Goal: Information Seeking & Learning: Learn about a topic

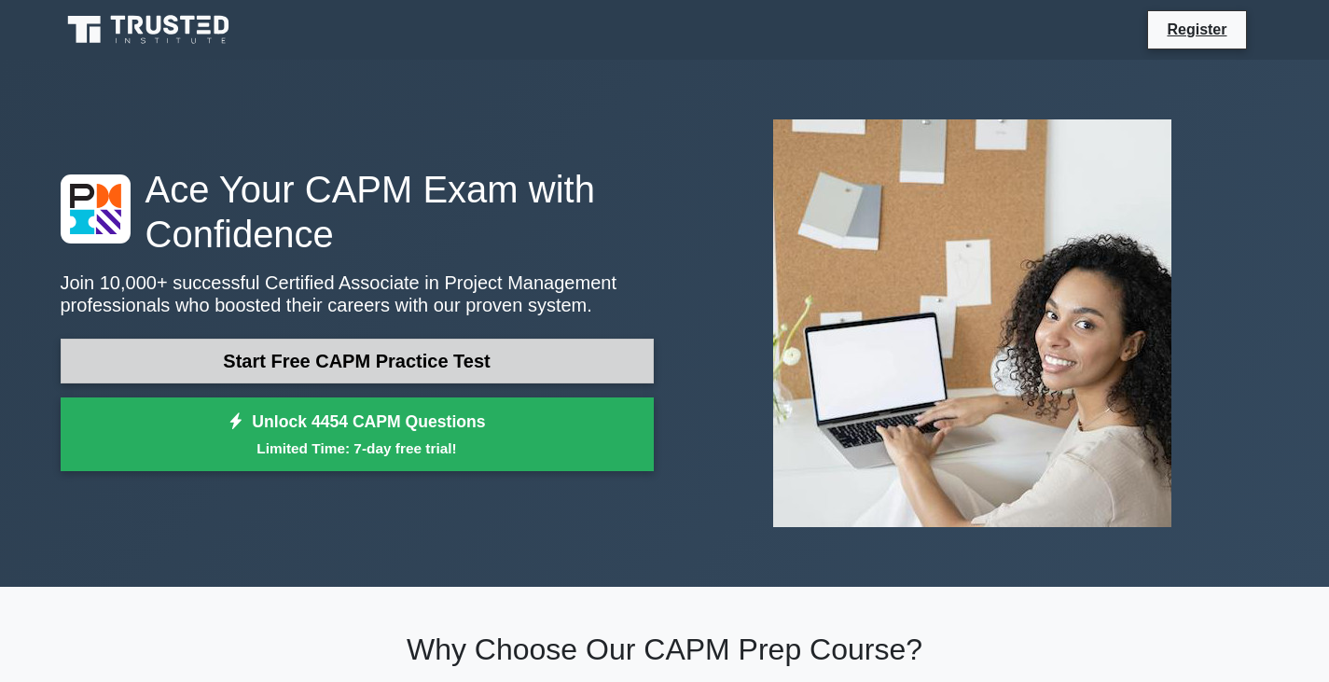
click at [416, 353] on link "Start Free CAPM Practice Test" at bounding box center [357, 360] width 593 height 45
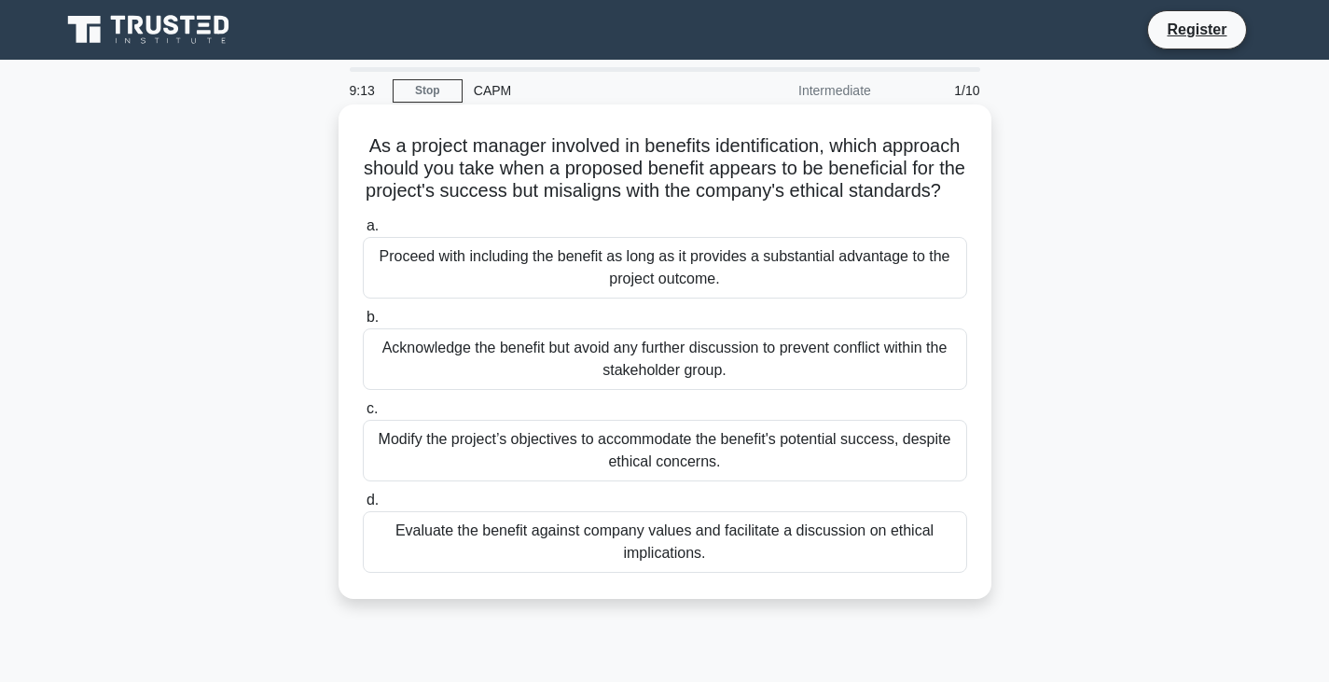
click at [565, 572] on div "Evaluate the benefit against company values and facilitate a discussion on ethi…" at bounding box center [665, 542] width 604 height 62
click at [363, 506] on input "d. Evaluate the benefit against company values and facilitate a discussion on e…" at bounding box center [363, 500] width 0 height 12
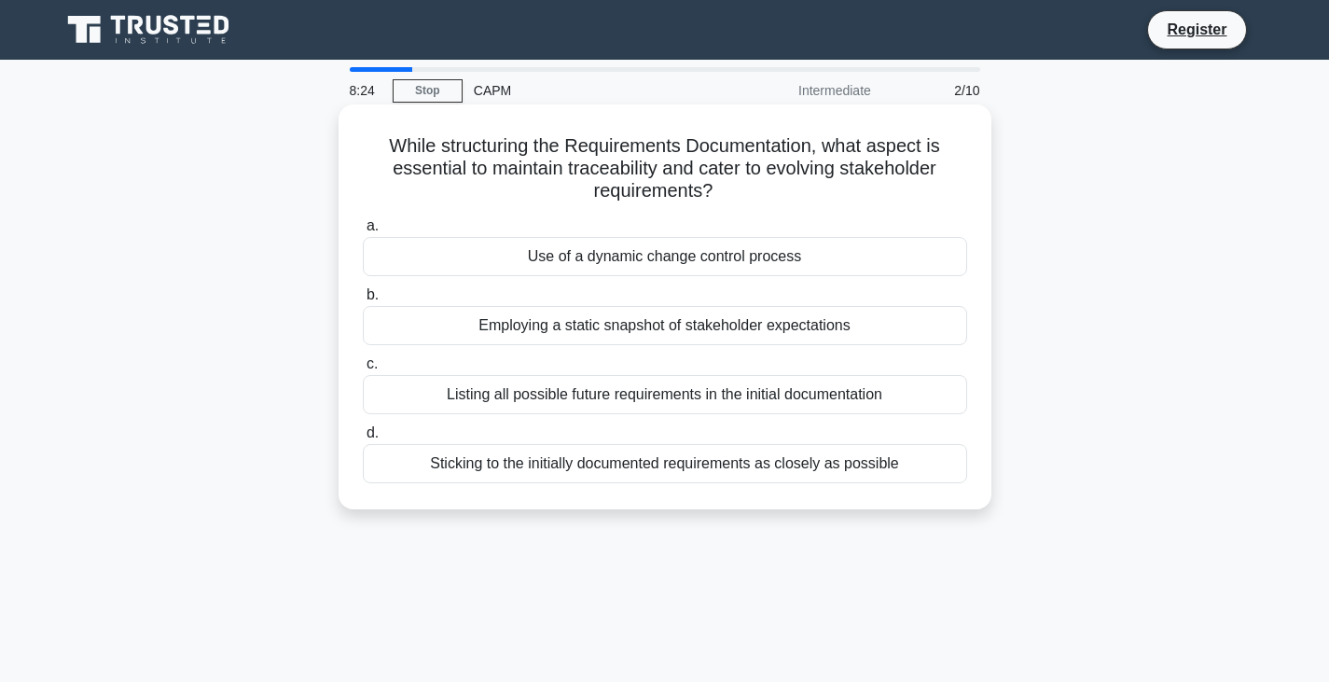
click at [576, 479] on div "Sticking to the initially documented requirements as closely as possible" at bounding box center [665, 463] width 604 height 39
click at [363, 439] on input "d. Sticking to the initially documented requirements as closely as possible" at bounding box center [363, 433] width 0 height 12
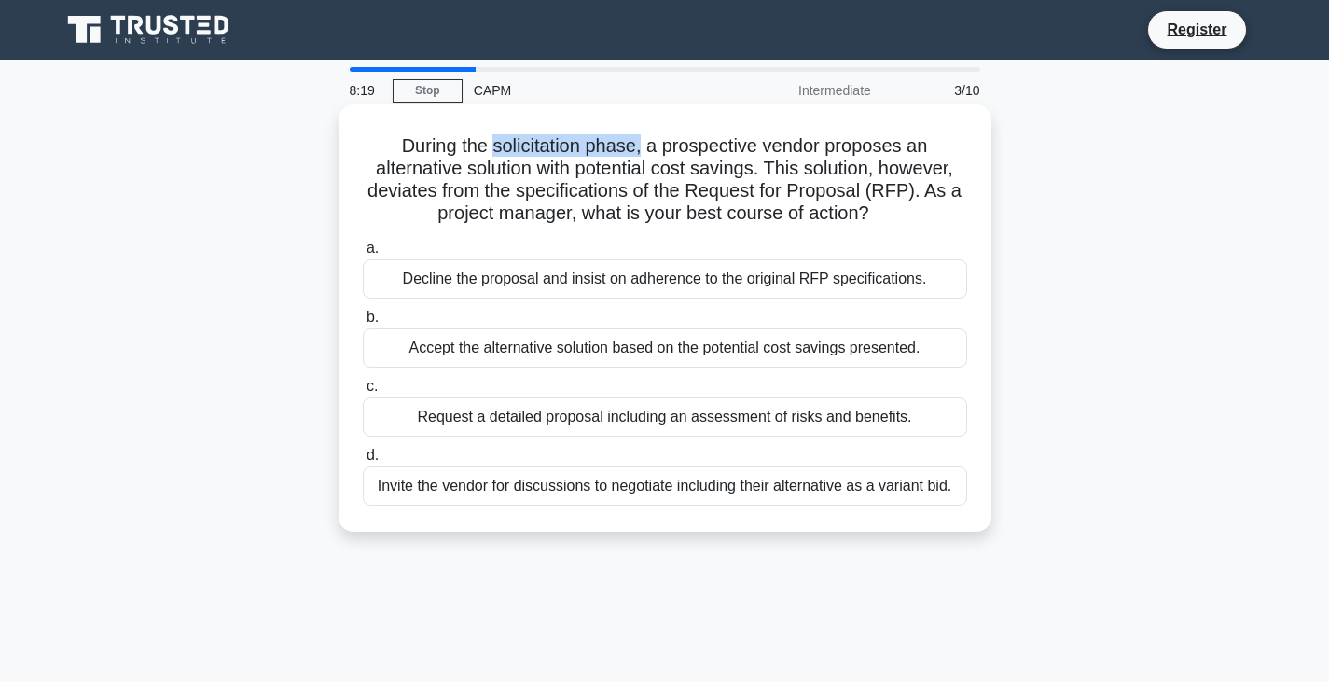
drag, startPoint x: 493, startPoint y: 145, endPoint x: 641, endPoint y: 147, distance: 148.2
click at [641, 147] on h5 "During the solicitation phase, a prospective vendor proposes an alternative sol…" at bounding box center [665, 179] width 608 height 91
copy h5 "solicitation phase,"
click at [495, 488] on div "Invite the vendor for discussions to negotiate including their alternative as a…" at bounding box center [665, 485] width 604 height 39
click at [363, 461] on input "d. Invite the vendor for discussions to negotiate including their alternative a…" at bounding box center [363, 455] width 0 height 12
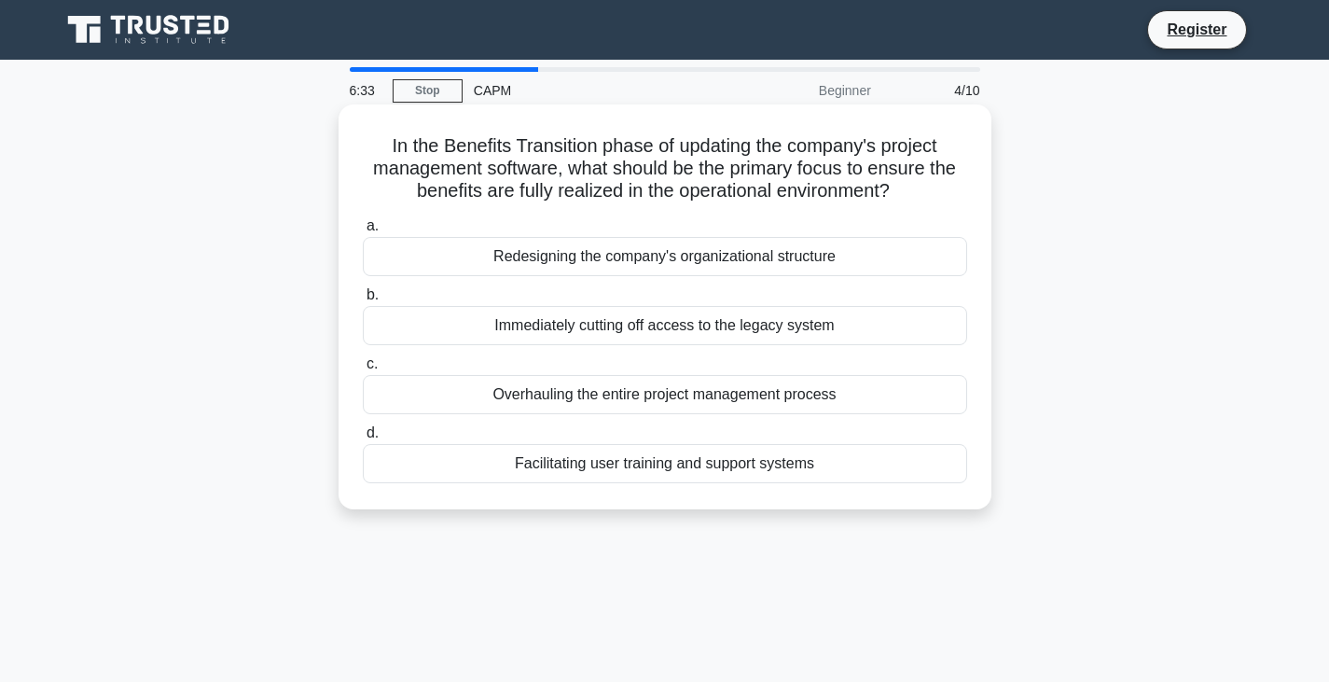
click at [706, 475] on div "Facilitating user training and support systems" at bounding box center [665, 463] width 604 height 39
click at [363, 439] on input "d. Facilitating user training and support systems" at bounding box center [363, 433] width 0 height 12
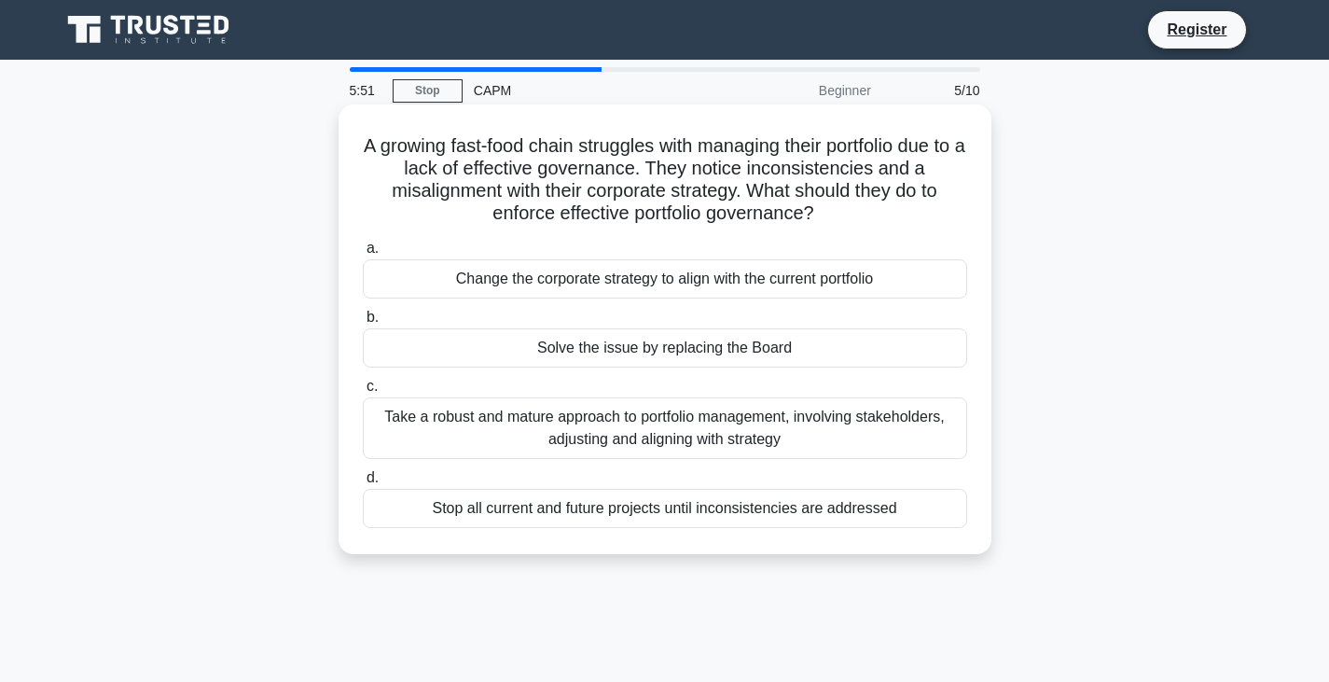
click at [672, 439] on div "Take a robust and mature approach to portfolio management, involving stakeholde…" at bounding box center [665, 428] width 604 height 62
click at [363, 392] on input "c. Take a robust and mature approach to portfolio management, involving stakeho…" at bounding box center [363, 386] width 0 height 12
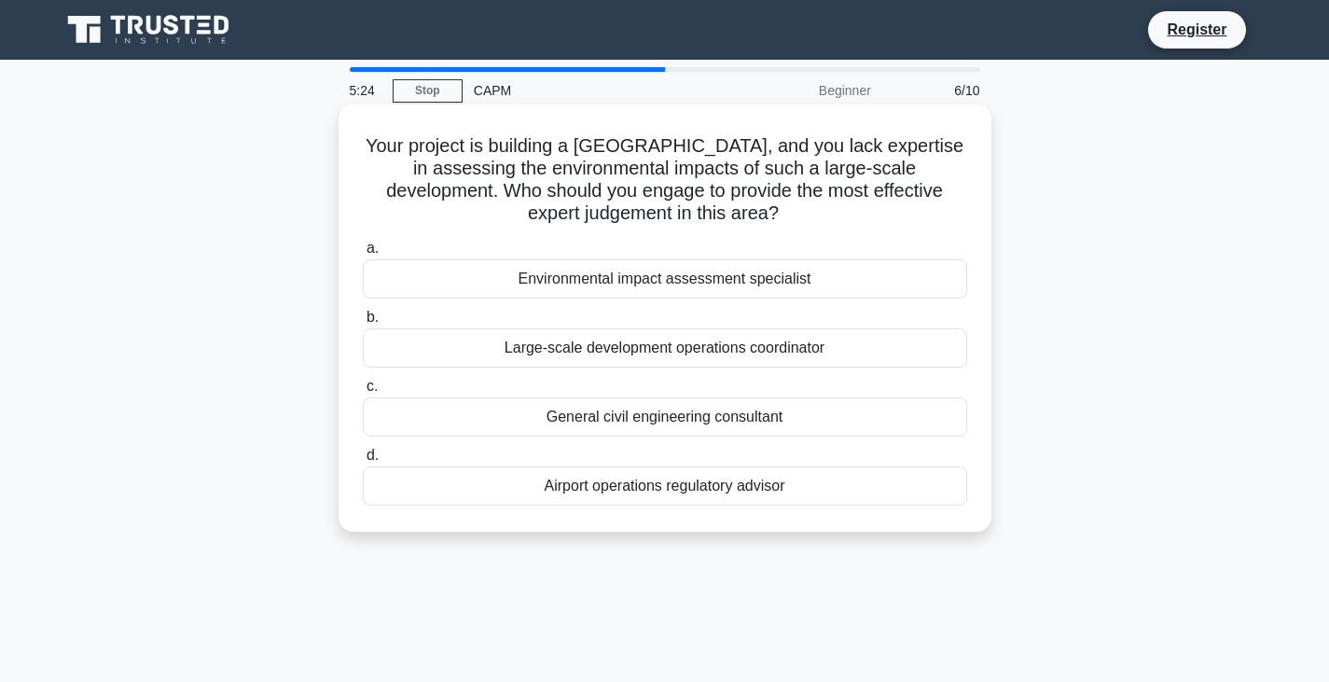
click at [702, 275] on div "Environmental impact assessment specialist" at bounding box center [665, 278] width 604 height 39
click at [363, 255] on input "a. Environmental impact assessment specialist" at bounding box center [363, 248] width 0 height 12
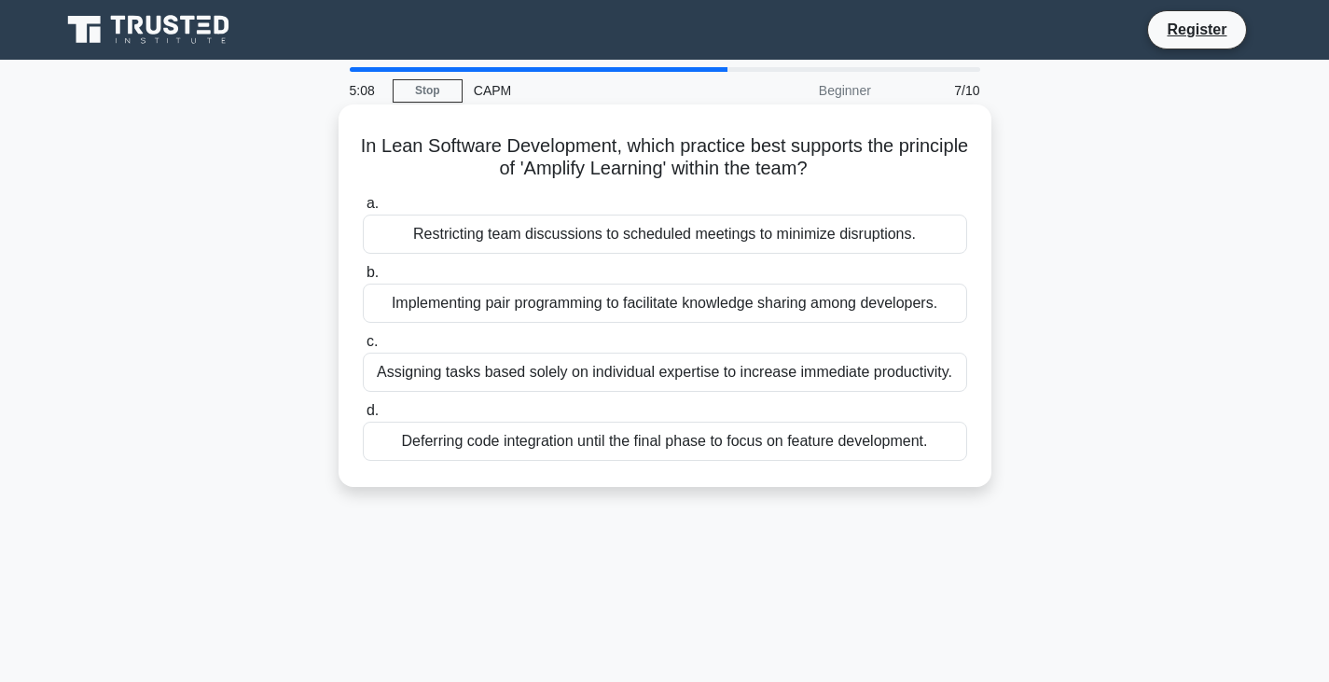
click at [695, 301] on div "Implementing pair programming to facilitate knowledge sharing among developers." at bounding box center [665, 302] width 604 height 39
click at [363, 279] on input "b. Implementing pair programming to facilitate knowledge sharing among develope…" at bounding box center [363, 273] width 0 height 12
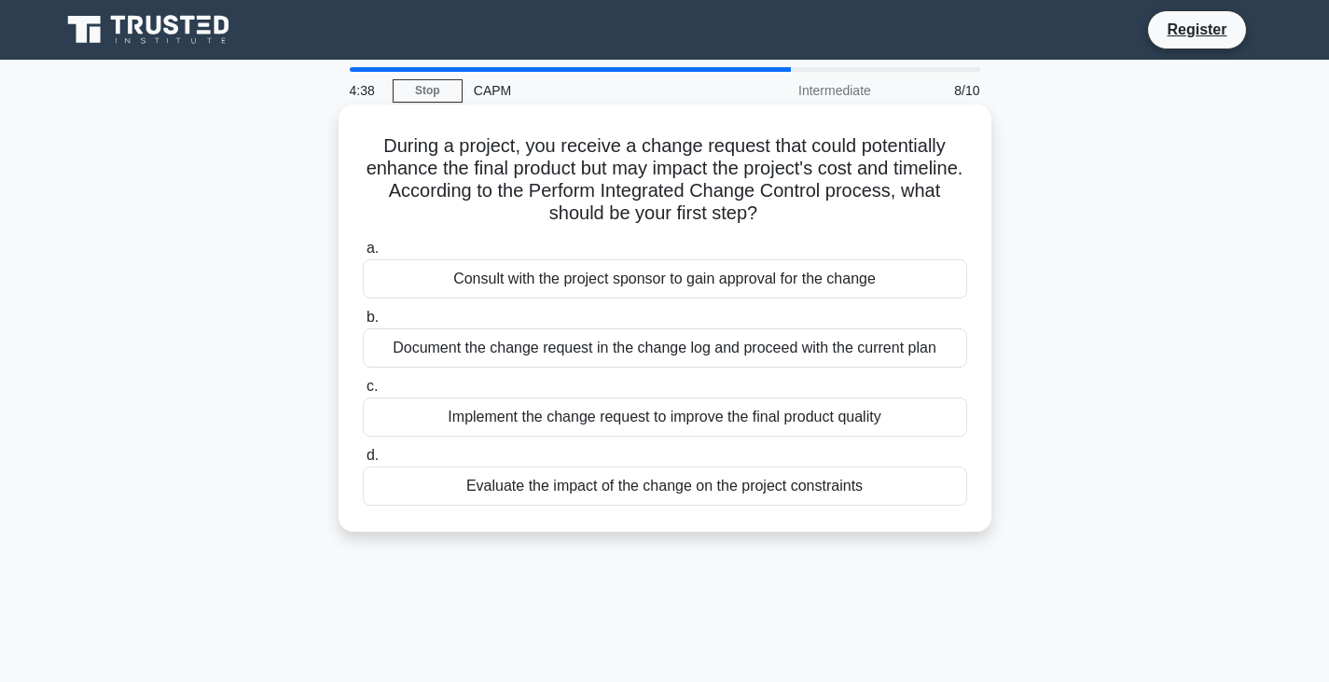
click at [648, 489] on div "Evaluate the impact of the change on the project constraints" at bounding box center [665, 485] width 604 height 39
click at [363, 461] on input "d. Evaluate the impact of the change on the project constraints" at bounding box center [363, 455] width 0 height 12
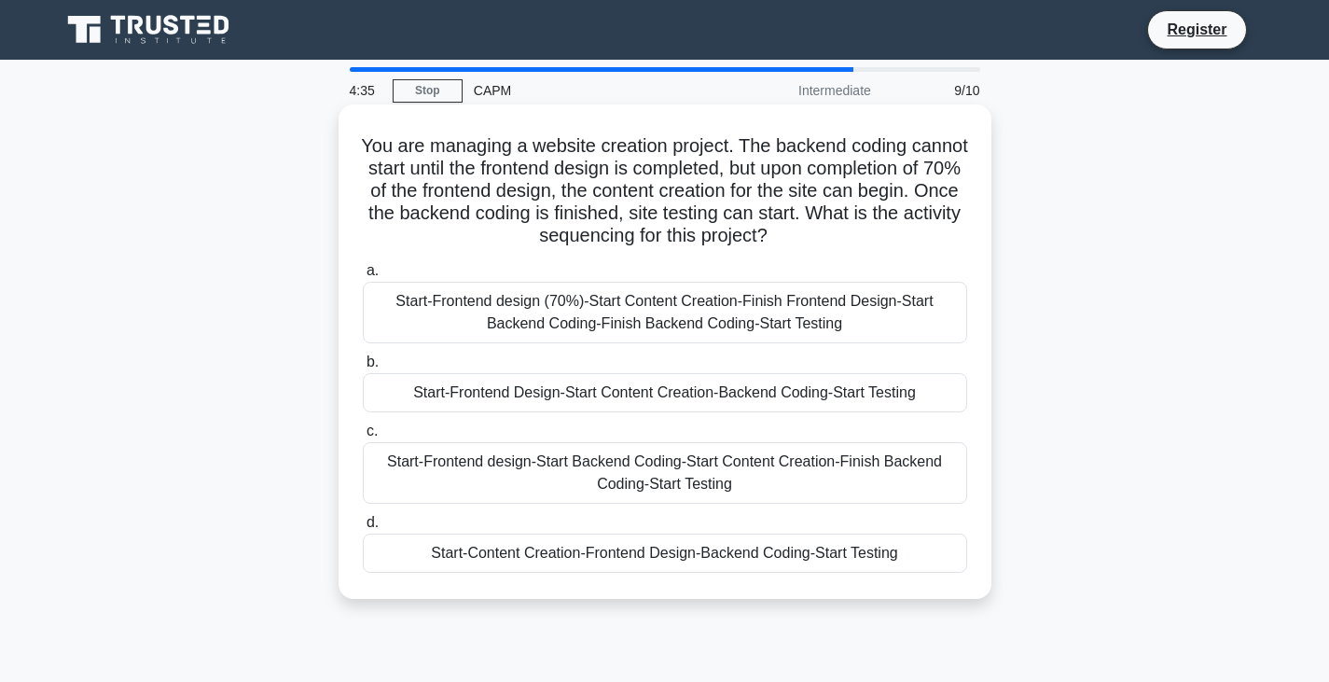
click at [613, 400] on div "Start-Frontend Design-Start Content Creation-Backend Coding-Start Testing" at bounding box center [665, 392] width 604 height 39
click at [363, 368] on input "b. Start-Frontend Design-Start Content Creation-Backend Coding-Start Testing" at bounding box center [363, 362] width 0 height 12
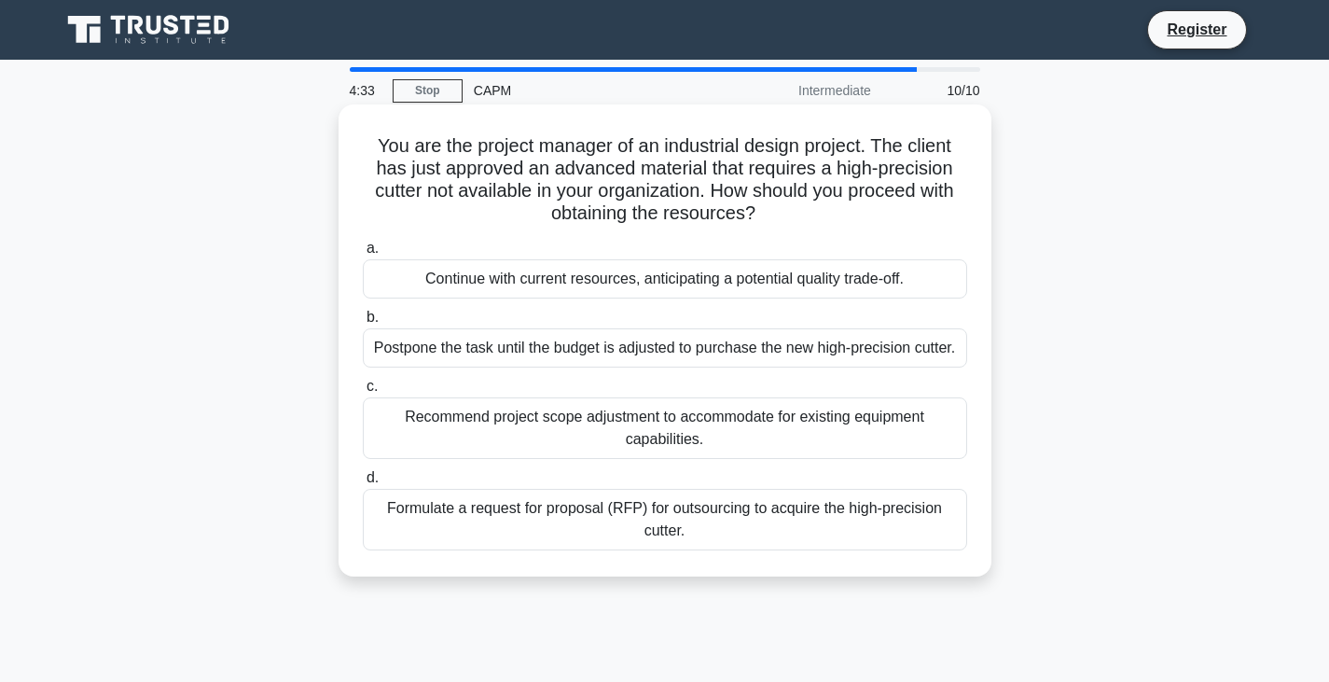
click at [609, 431] on div "Recommend project scope adjustment to accommodate for existing equipment capabi…" at bounding box center [665, 428] width 604 height 62
click at [363, 392] on input "c. Recommend project scope adjustment to accommodate for existing equipment cap…" at bounding box center [363, 386] width 0 height 12
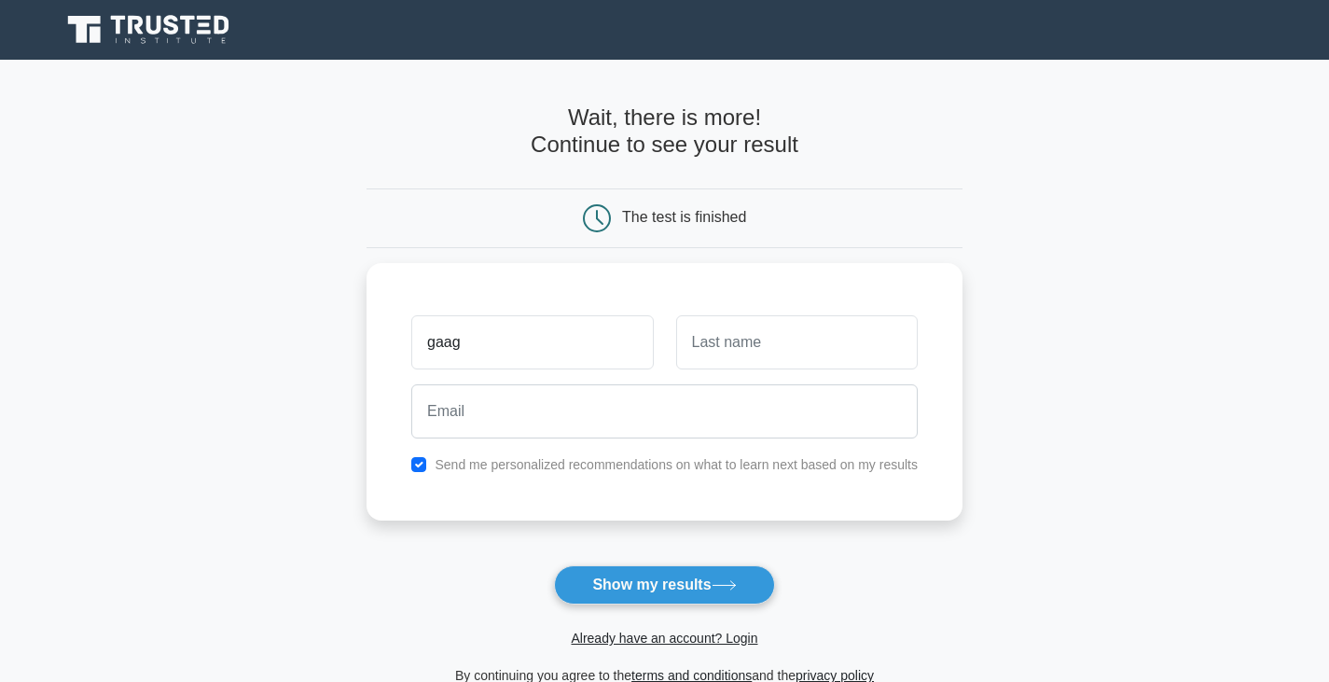
type input "gaag"
type input "buugs"
click at [453, 437] on div at bounding box center [664, 406] width 529 height 69
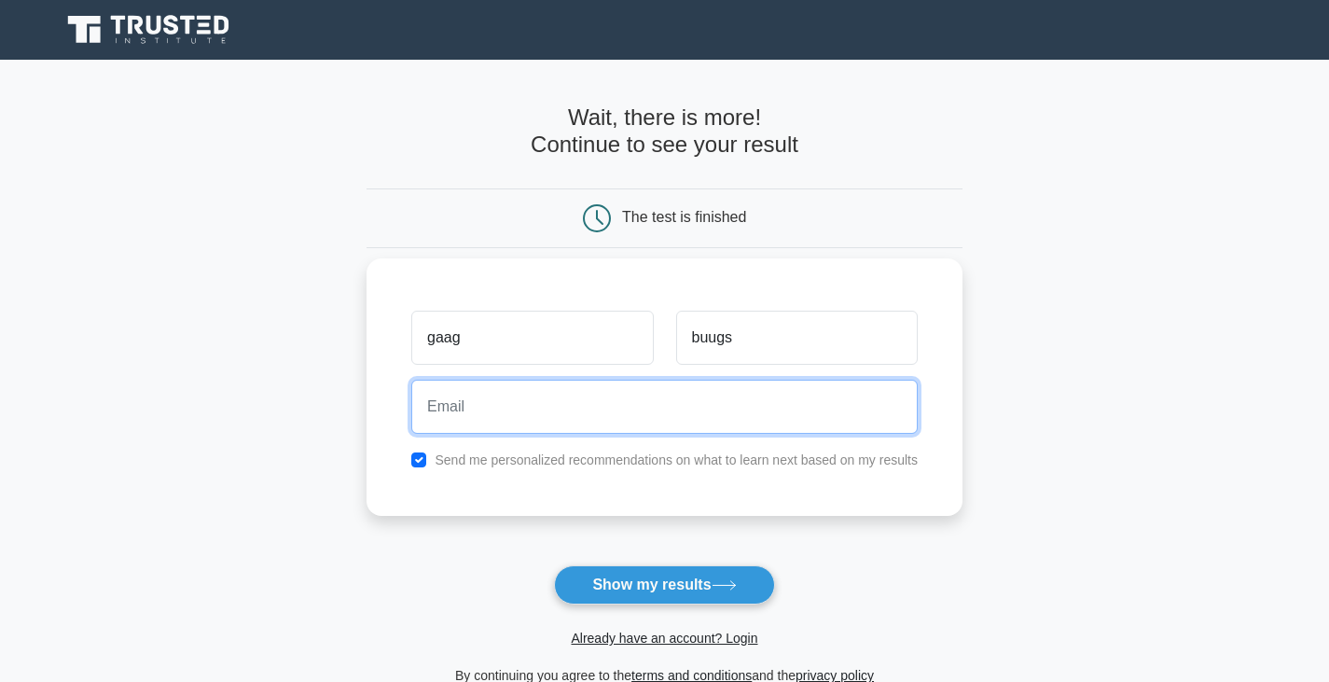
click at [461, 413] on input "email" at bounding box center [664, 406] width 506 height 54
type input "gbusgg@gmail.com"
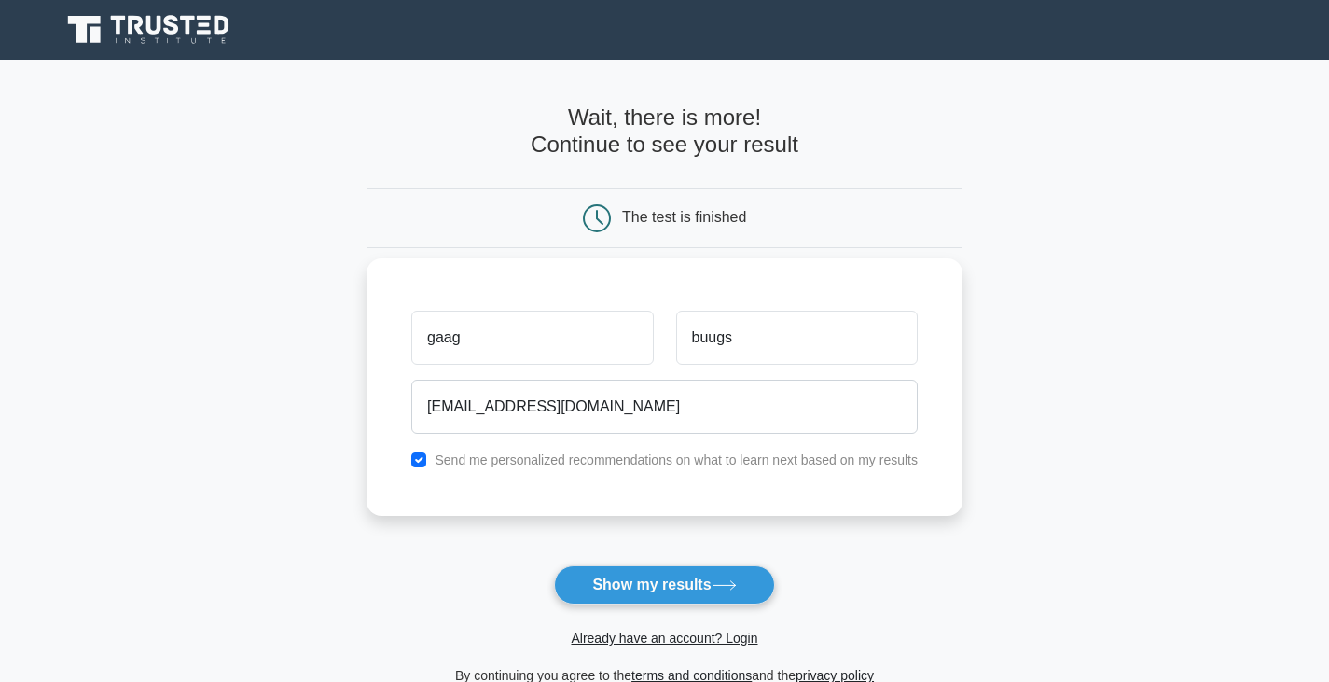
click at [423, 451] on div "Send me personalized recommendations on what to learn next based on my results" at bounding box center [664, 459] width 529 height 22
click at [423, 455] on input "checkbox" at bounding box center [418, 459] width 15 height 15
checkbox input "false"
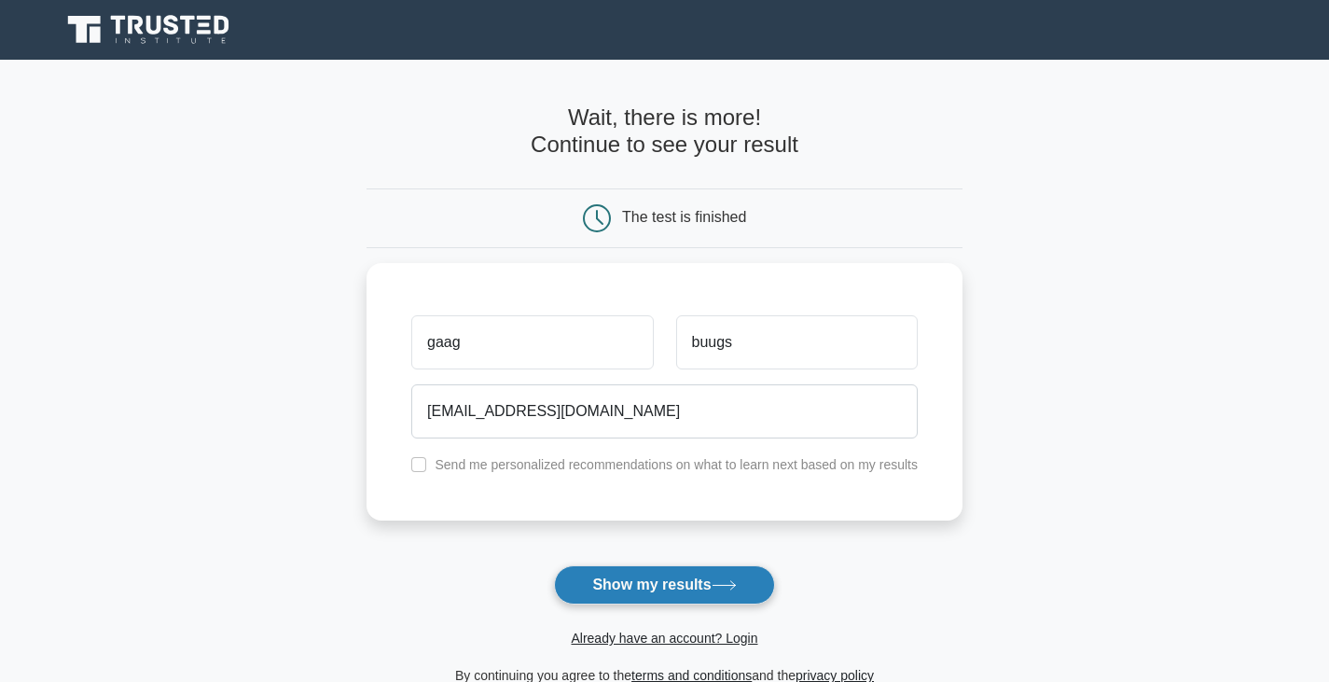
click at [616, 580] on button "Show my results" at bounding box center [664, 584] width 220 height 39
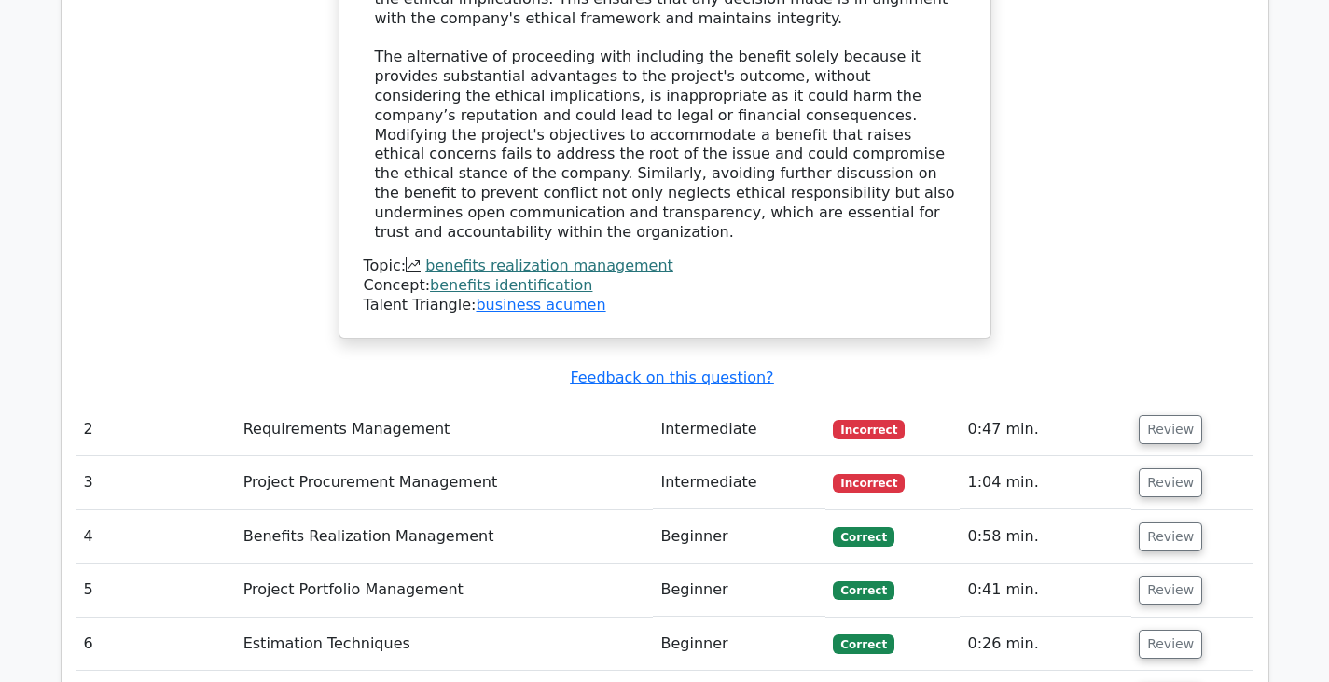
scroll to position [2424, 0]
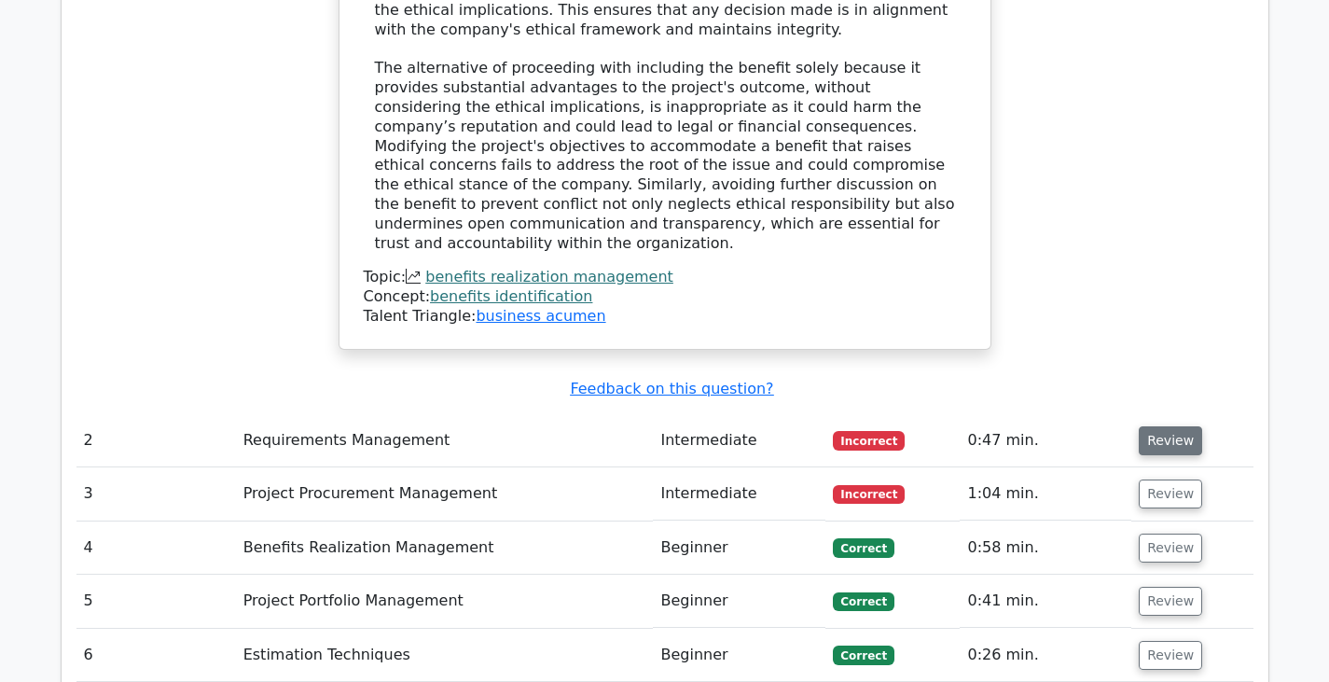
click at [1164, 426] on button "Review" at bounding box center [1169, 440] width 63 height 29
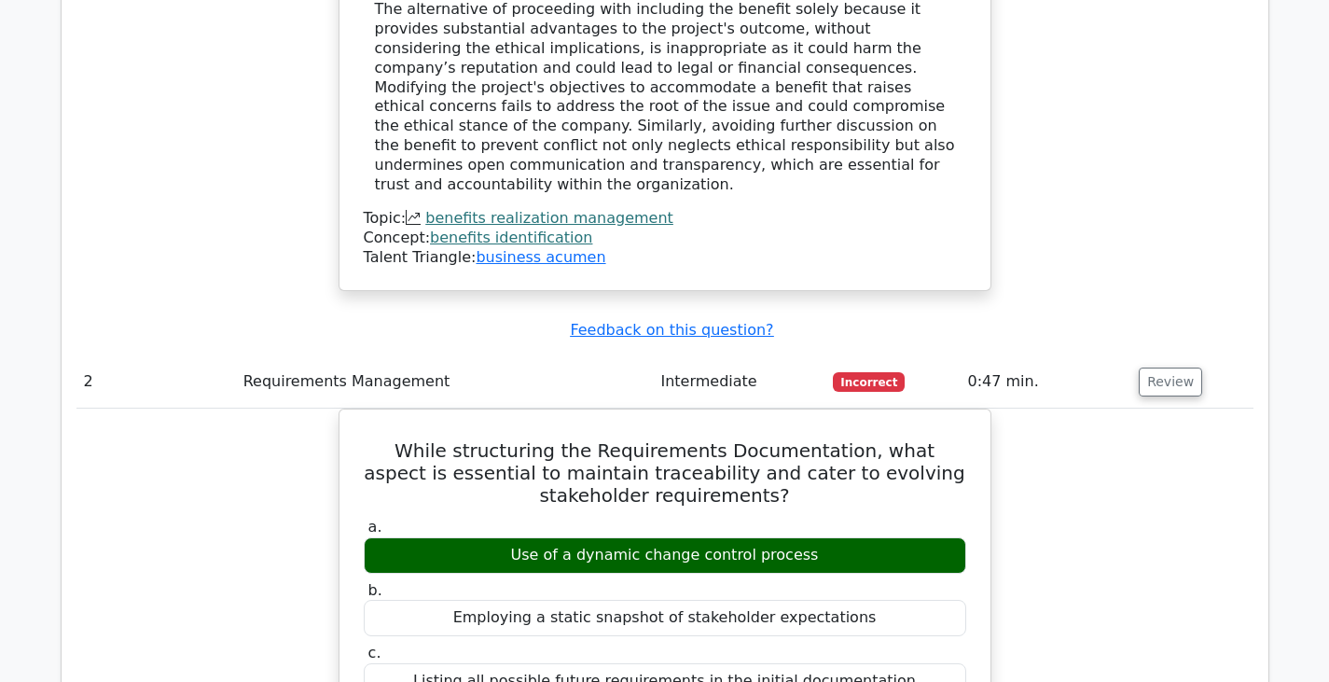
scroll to position [2517, 0]
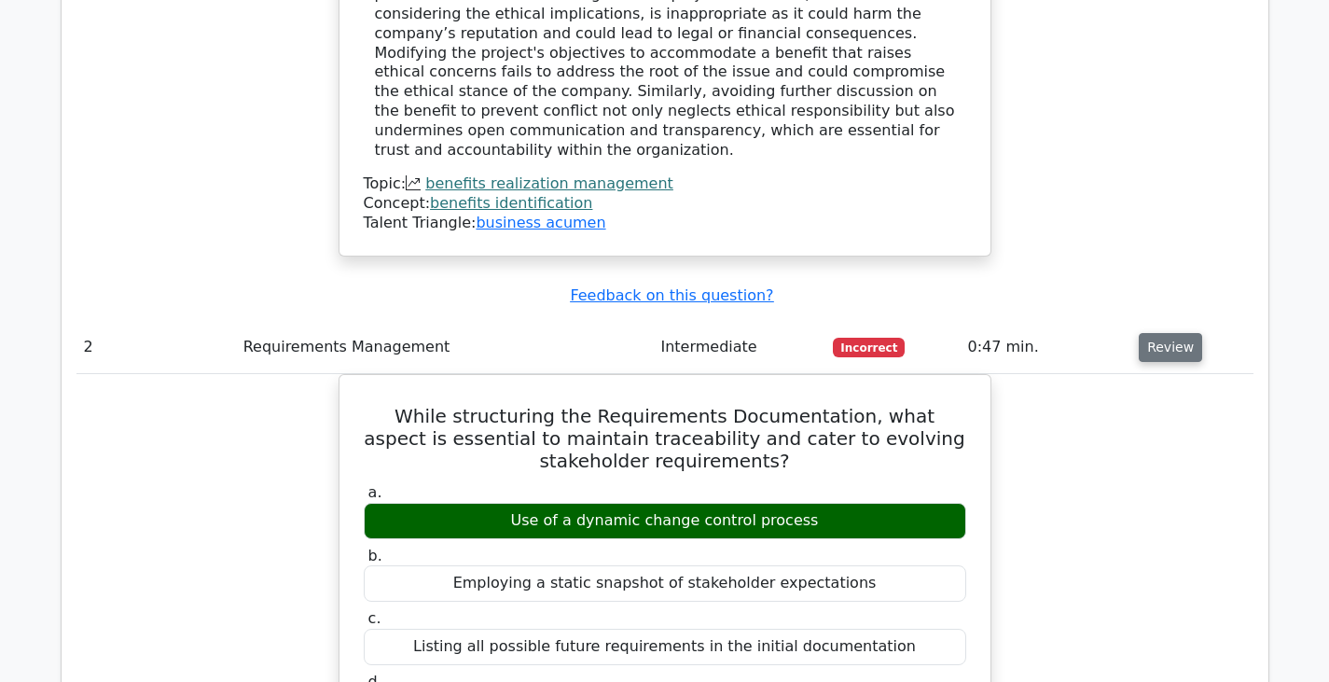
click at [1179, 333] on button "Review" at bounding box center [1169, 347] width 63 height 29
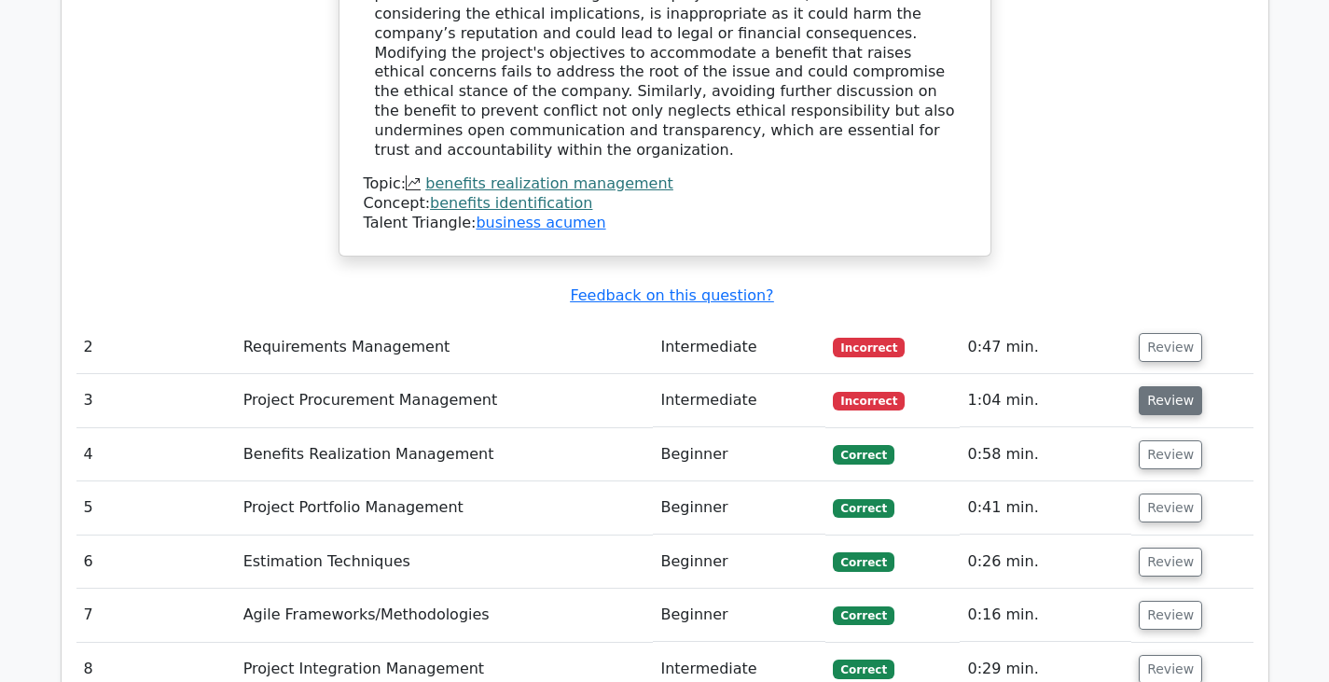
click at [1175, 386] on button "Review" at bounding box center [1169, 400] width 63 height 29
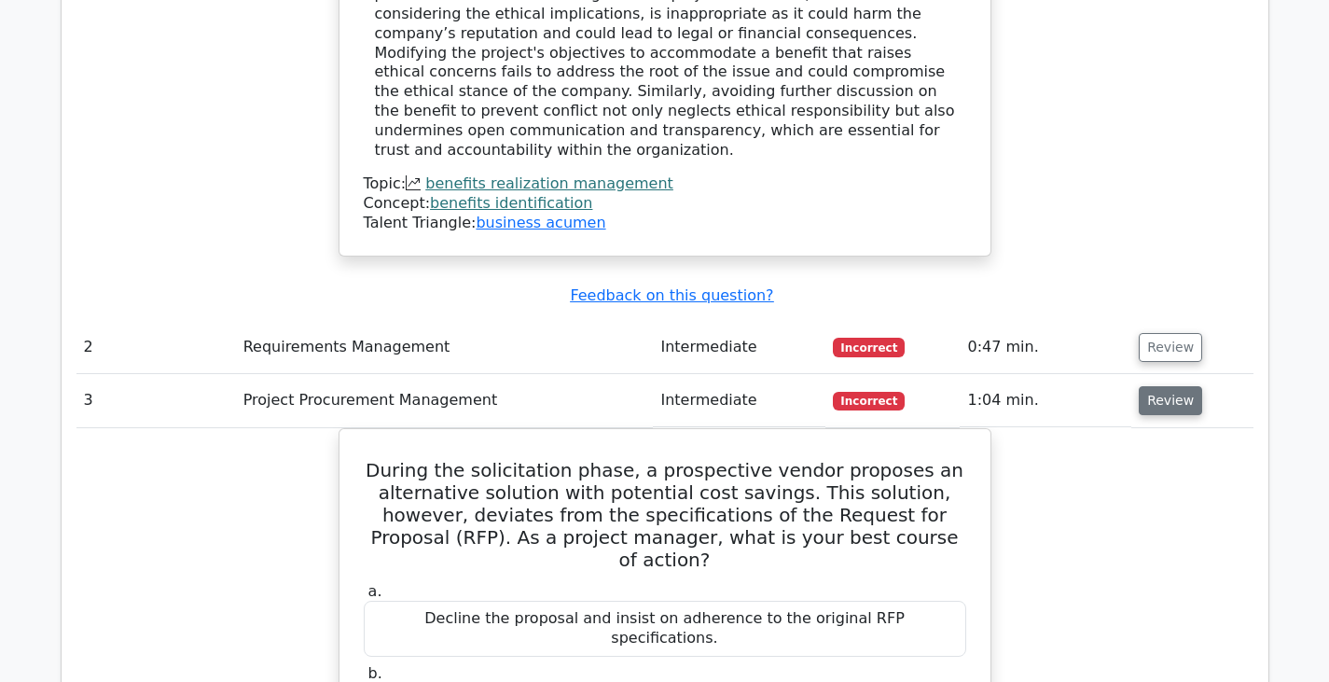
click at [1175, 386] on button "Review" at bounding box center [1169, 400] width 63 height 29
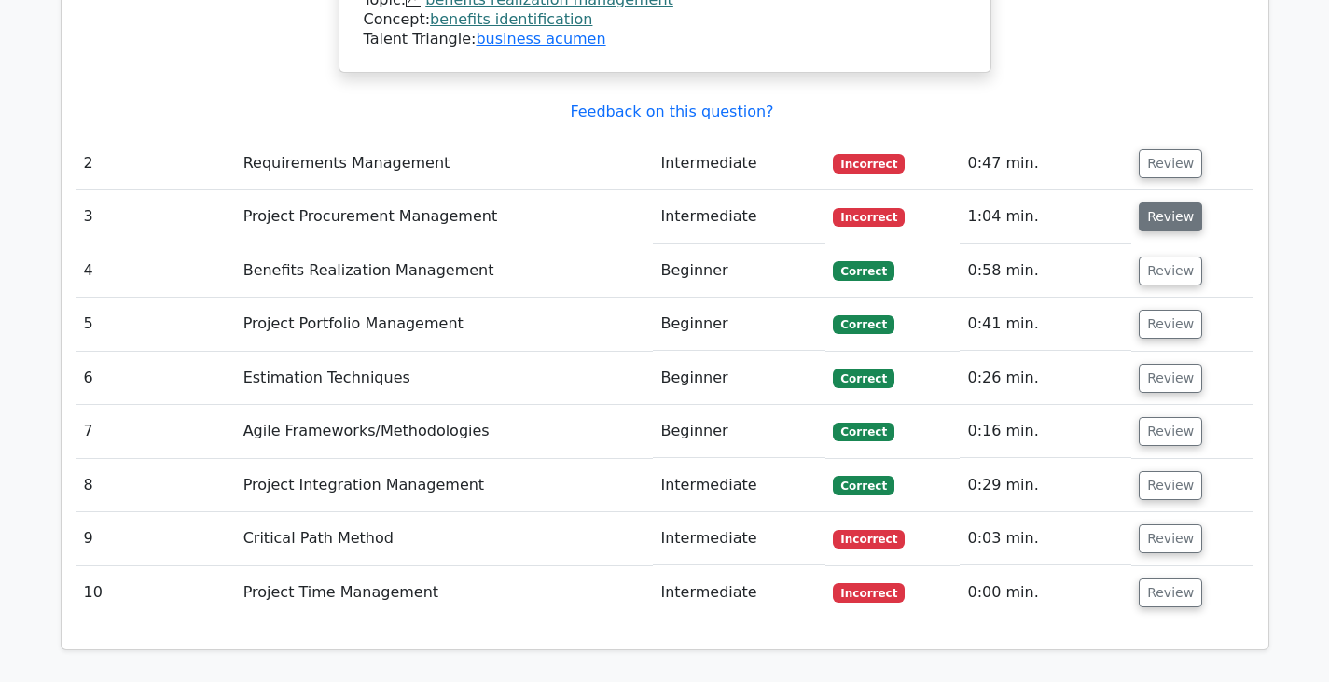
scroll to position [2704, 0]
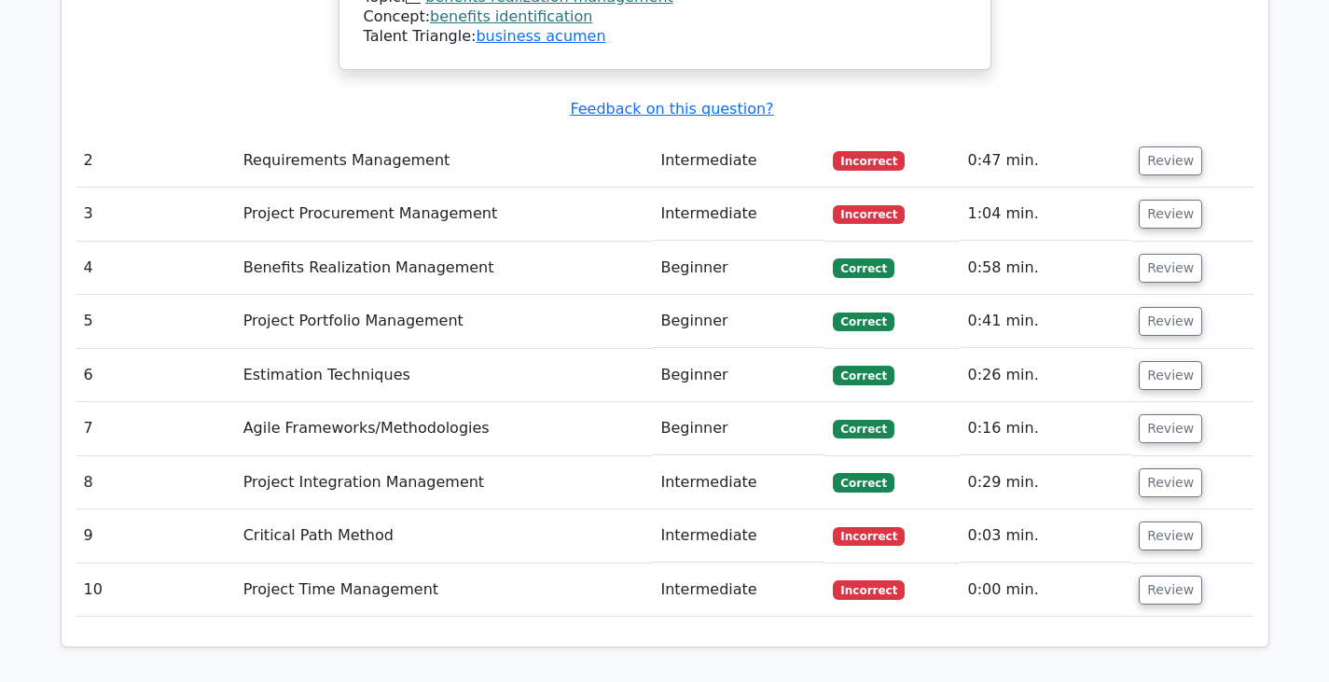
click at [1174, 509] on td "Review" at bounding box center [1191, 535] width 121 height 53
click at [1169, 521] on button "Review" at bounding box center [1169, 535] width 63 height 29
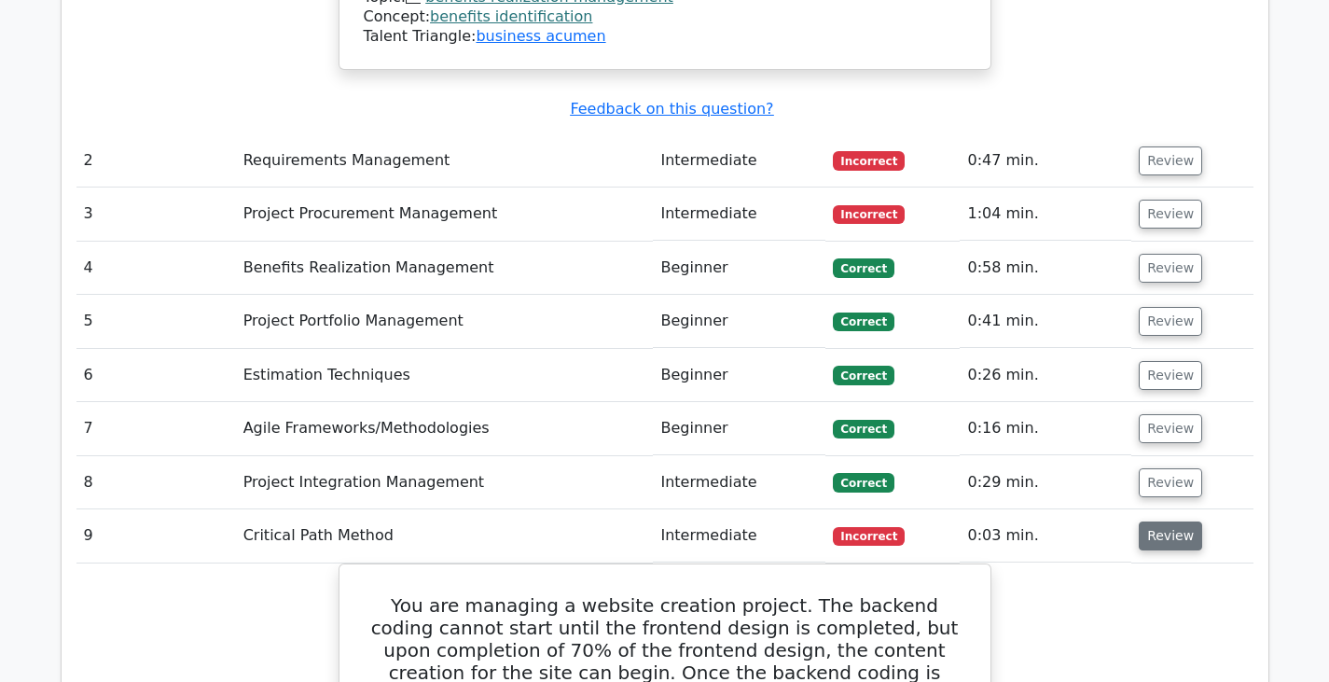
click at [1169, 521] on button "Review" at bounding box center [1169, 535] width 63 height 29
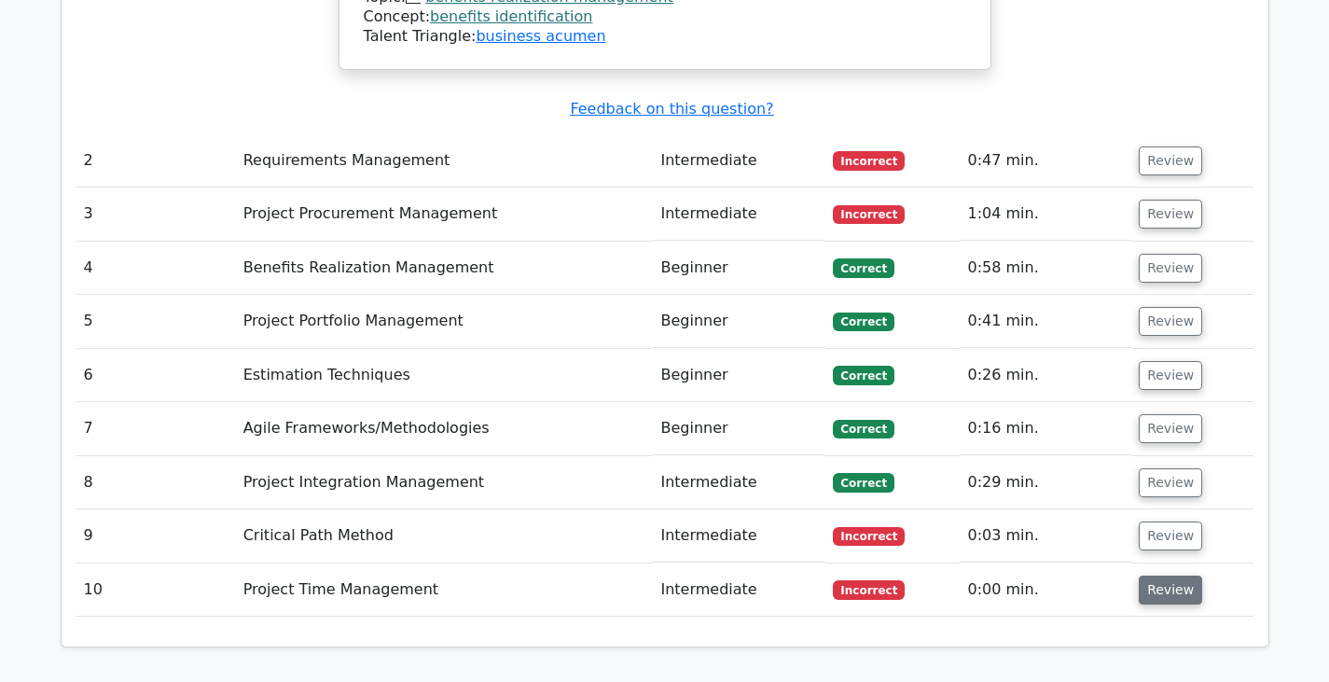
click at [1172, 575] on button "Review" at bounding box center [1169, 589] width 63 height 29
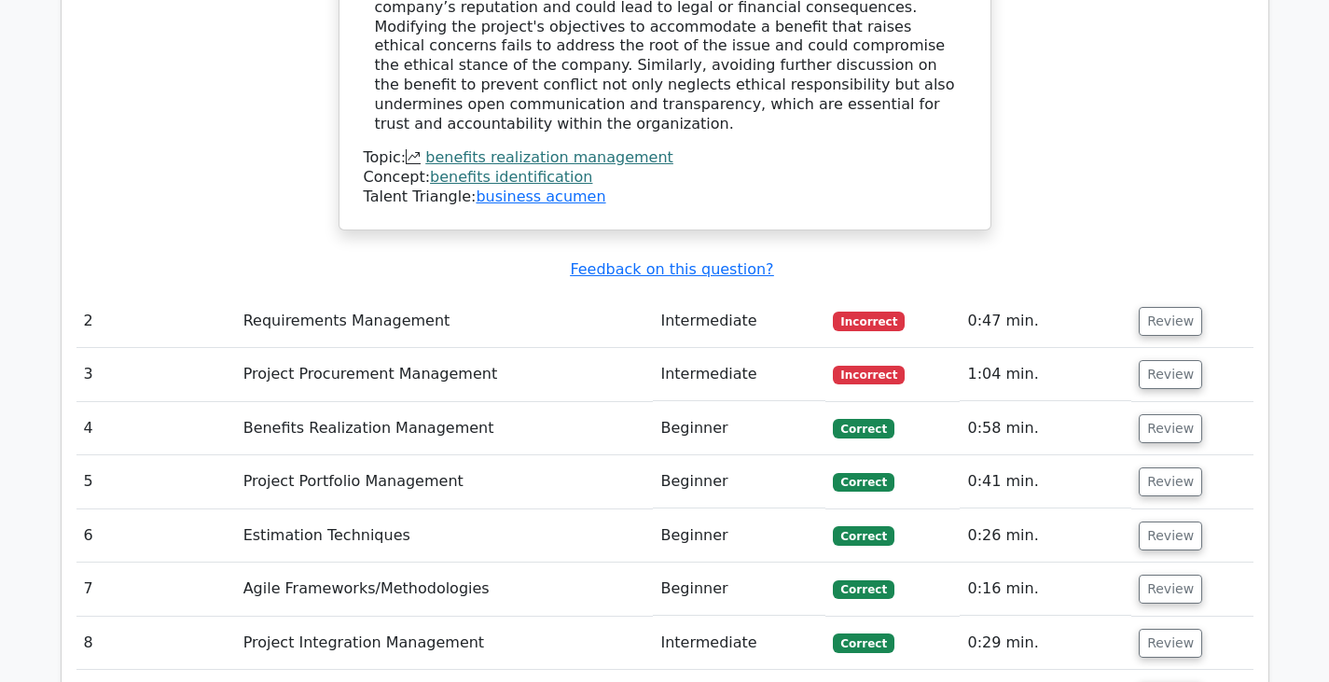
scroll to position [2517, 0]
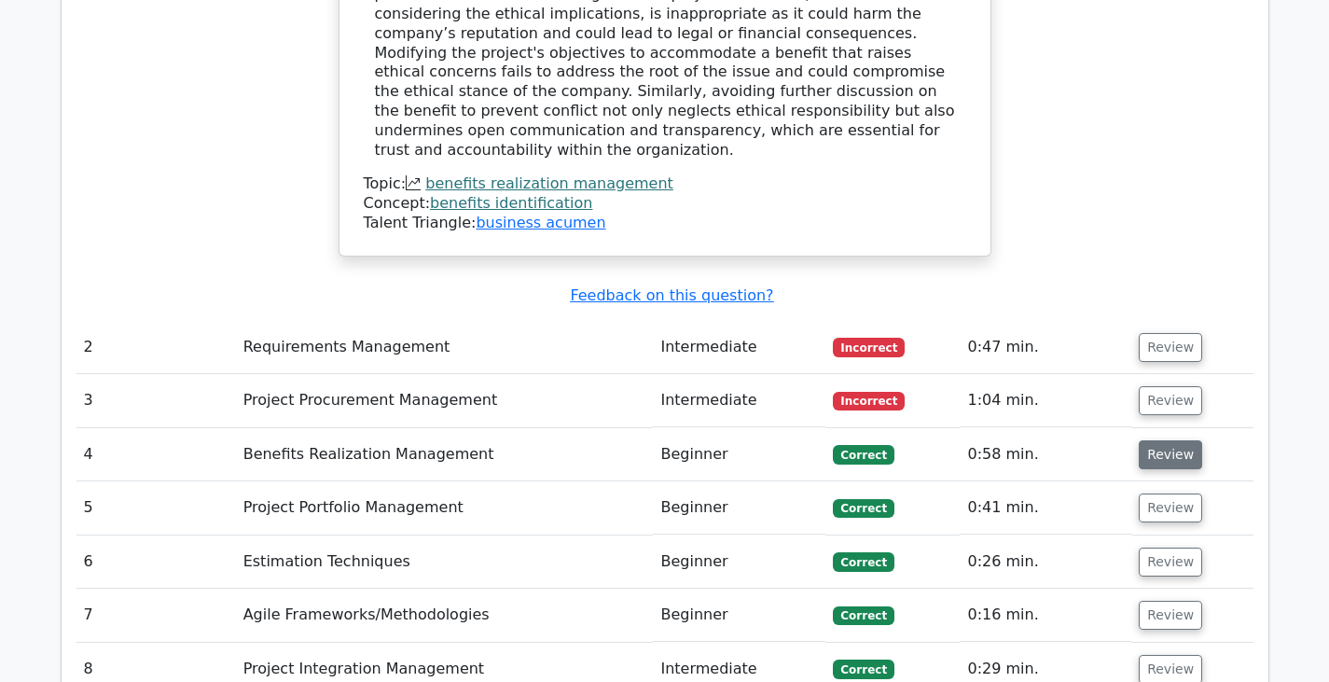
click at [1162, 440] on button "Review" at bounding box center [1169, 454] width 63 height 29
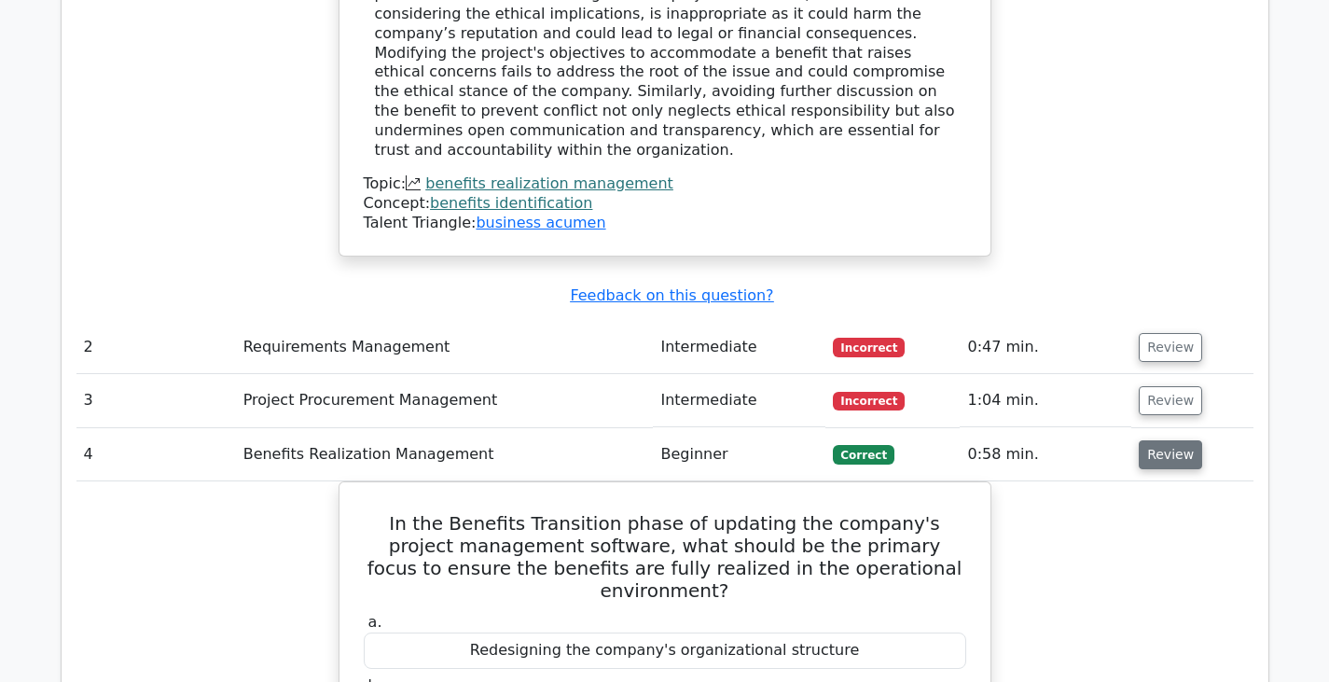
click at [1162, 440] on button "Review" at bounding box center [1169, 454] width 63 height 29
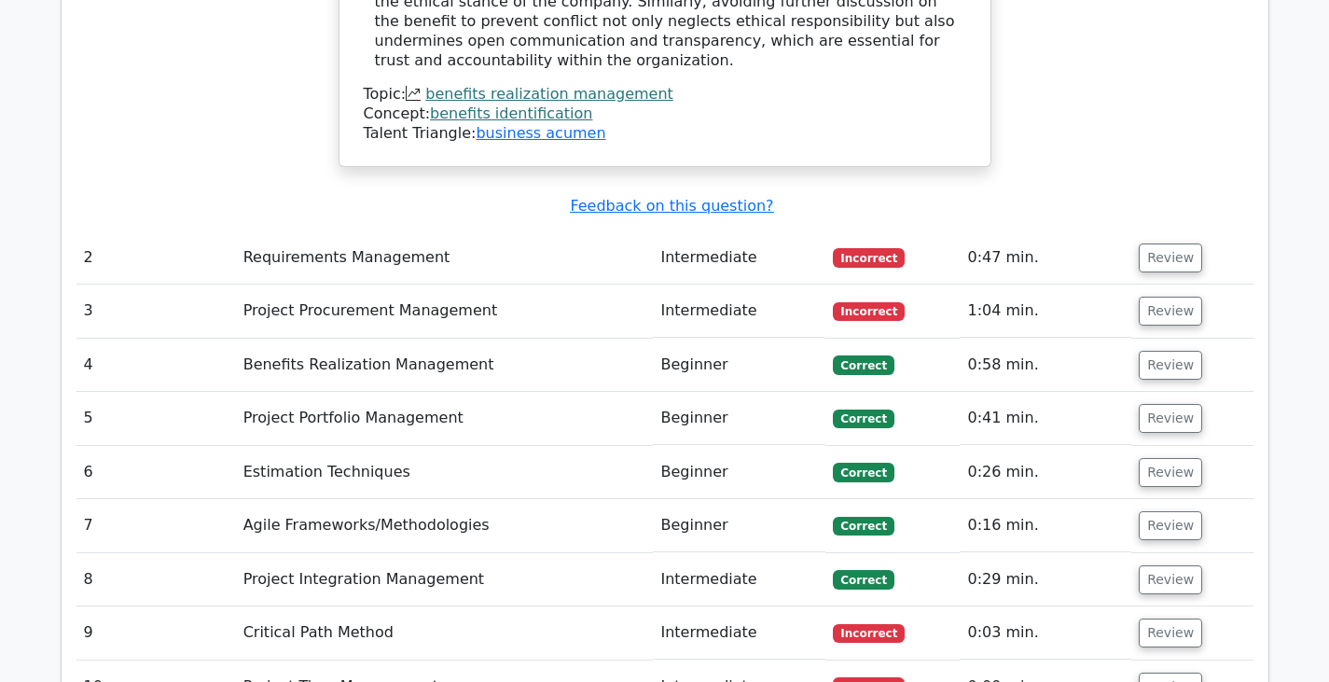
scroll to position [2424, 0]
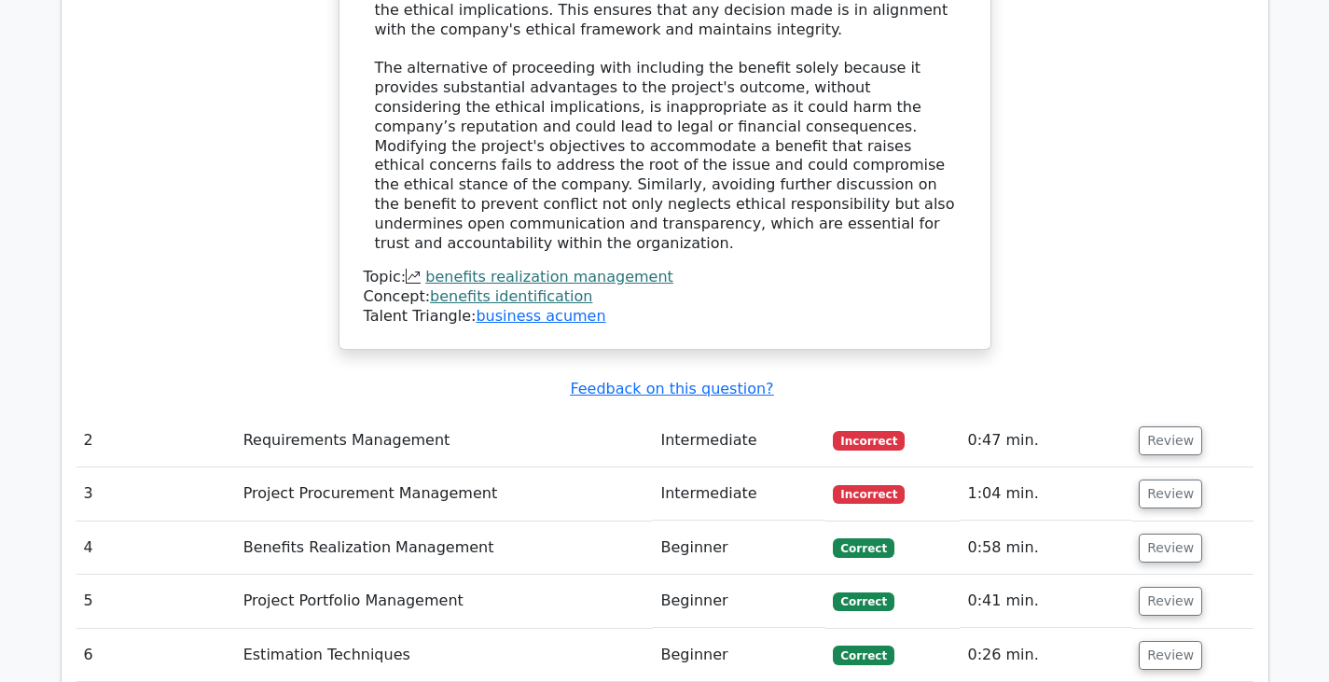
click at [1156, 414] on td "Review" at bounding box center [1191, 440] width 121 height 53
click at [1153, 426] on button "Review" at bounding box center [1169, 440] width 63 height 29
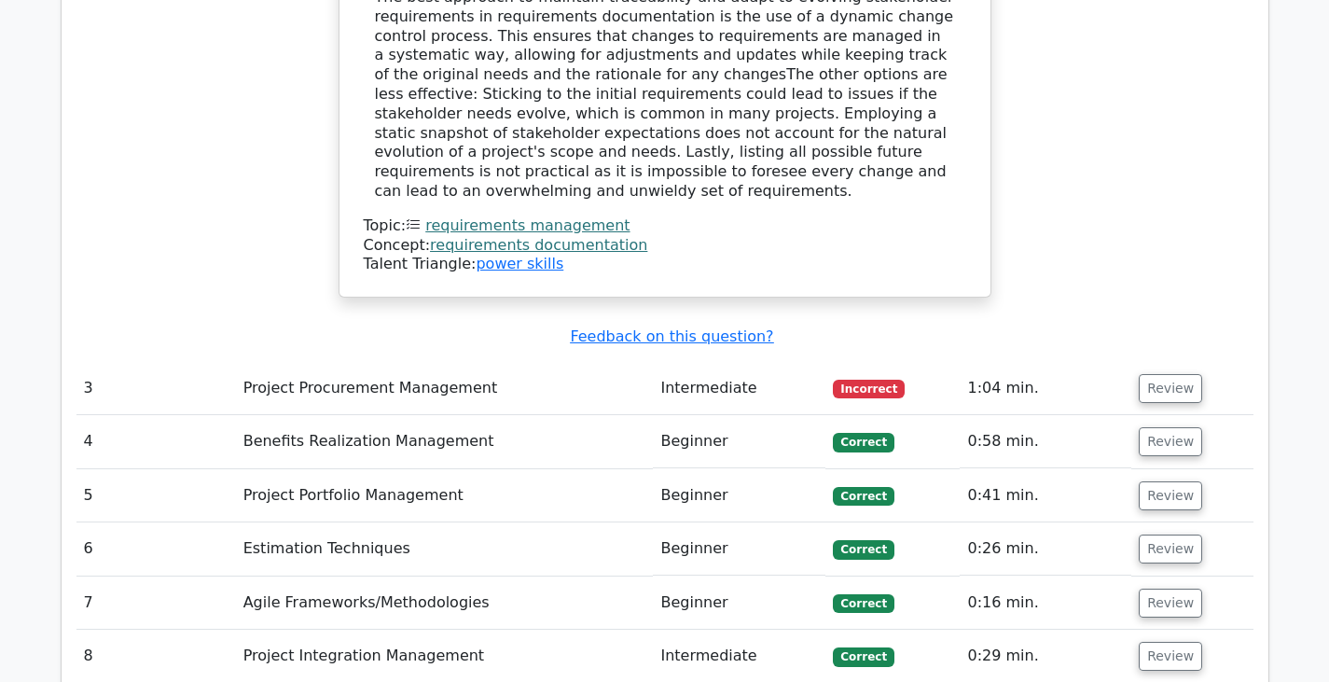
scroll to position [3543, 0]
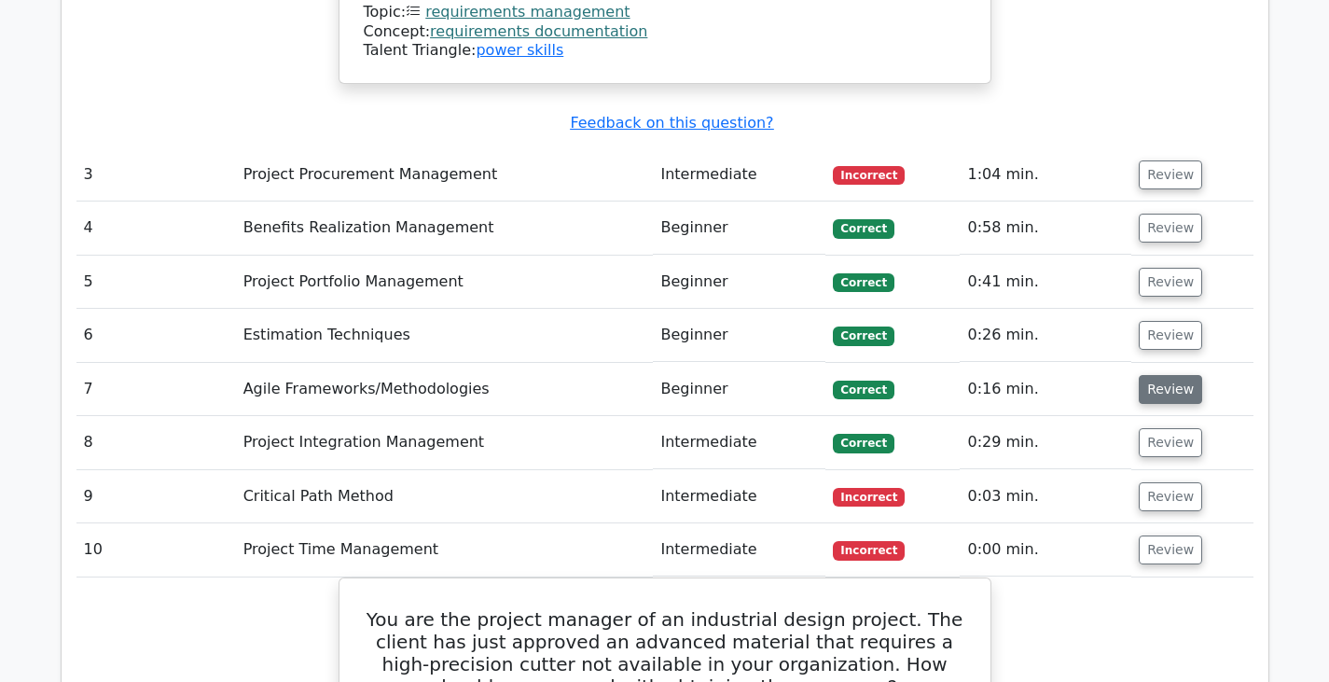
click at [1169, 375] on button "Review" at bounding box center [1169, 389] width 63 height 29
